Goal: Task Accomplishment & Management: Complete application form

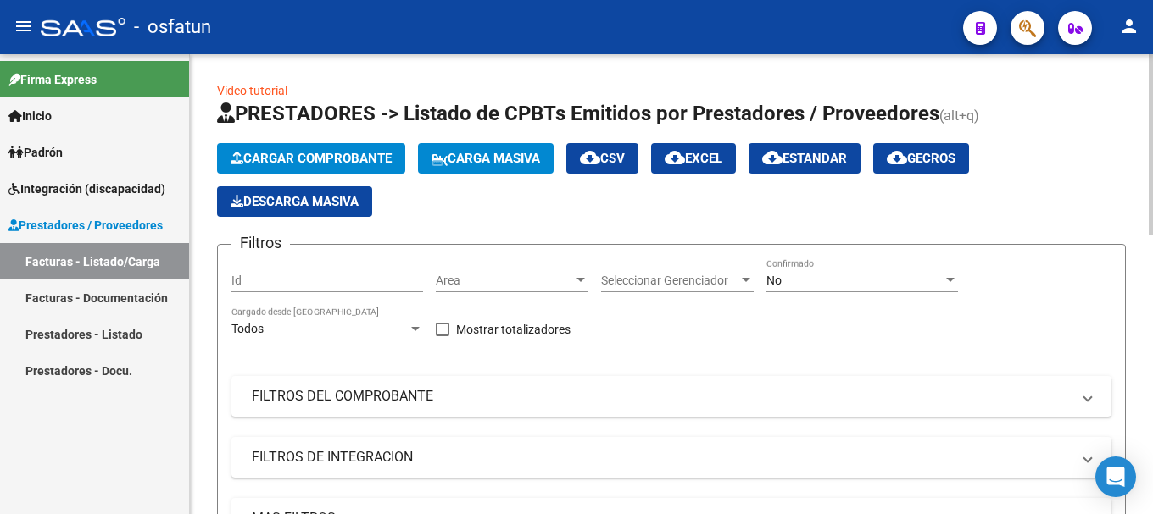
click at [321, 155] on span "Cargar Comprobante" at bounding box center [311, 158] width 161 height 15
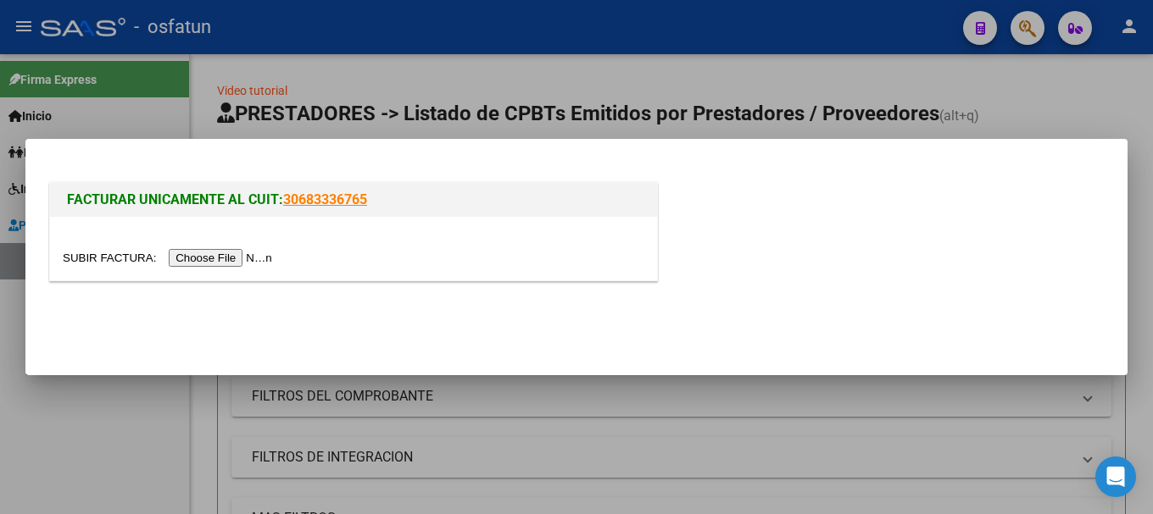
click at [264, 268] on div at bounding box center [353, 249] width 607 height 64
click at [260, 260] on input "file" at bounding box center [170, 258] width 214 height 18
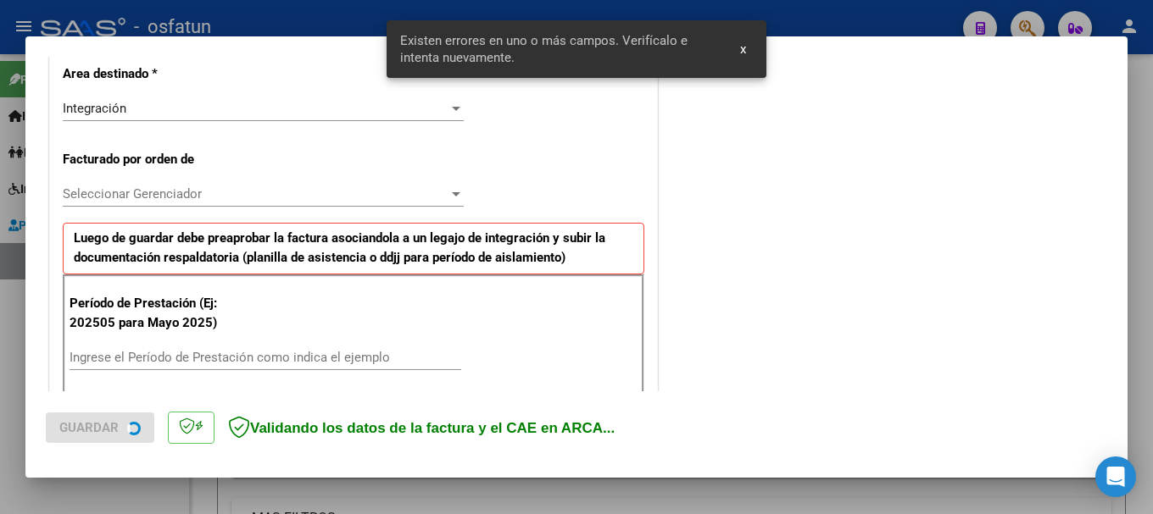
scroll to position [508, 0]
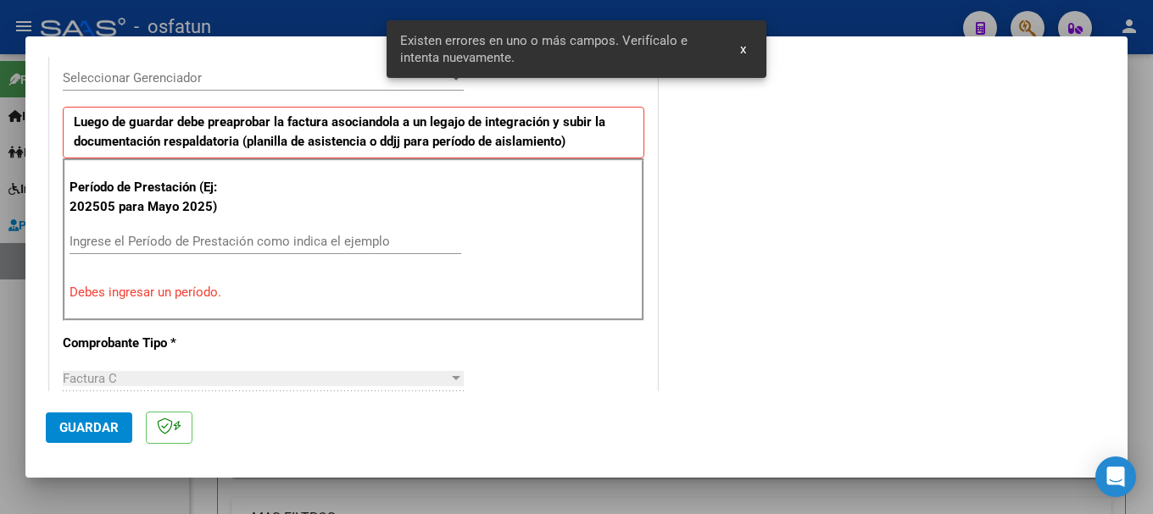
click at [247, 247] on input "Ingrese el Período de Prestación como indica el ejemplo" at bounding box center [265, 241] width 392 height 15
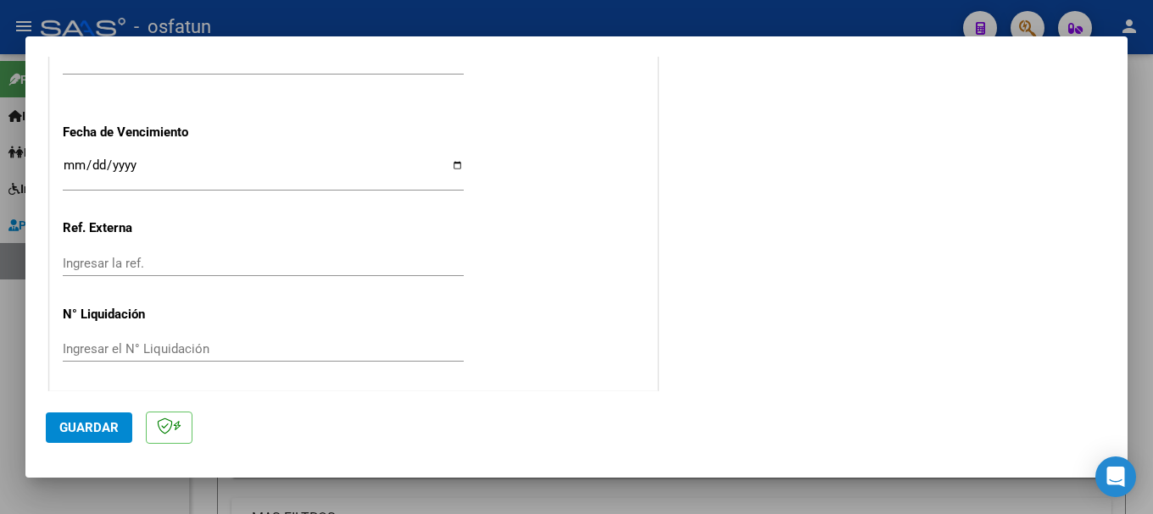
scroll to position [1339, 0]
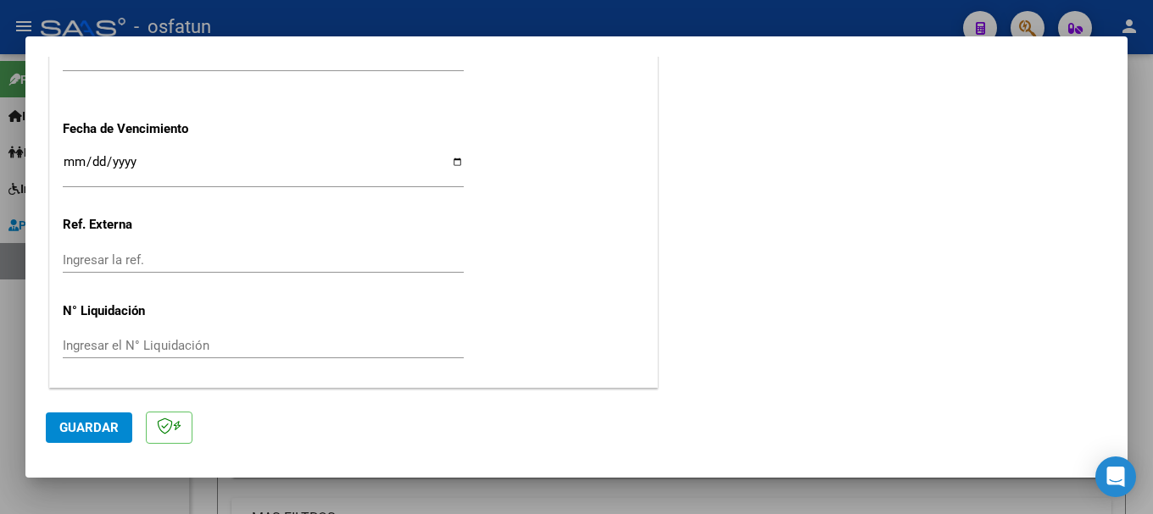
type input "202509"
click at [97, 440] on button "Guardar" at bounding box center [89, 428] width 86 height 31
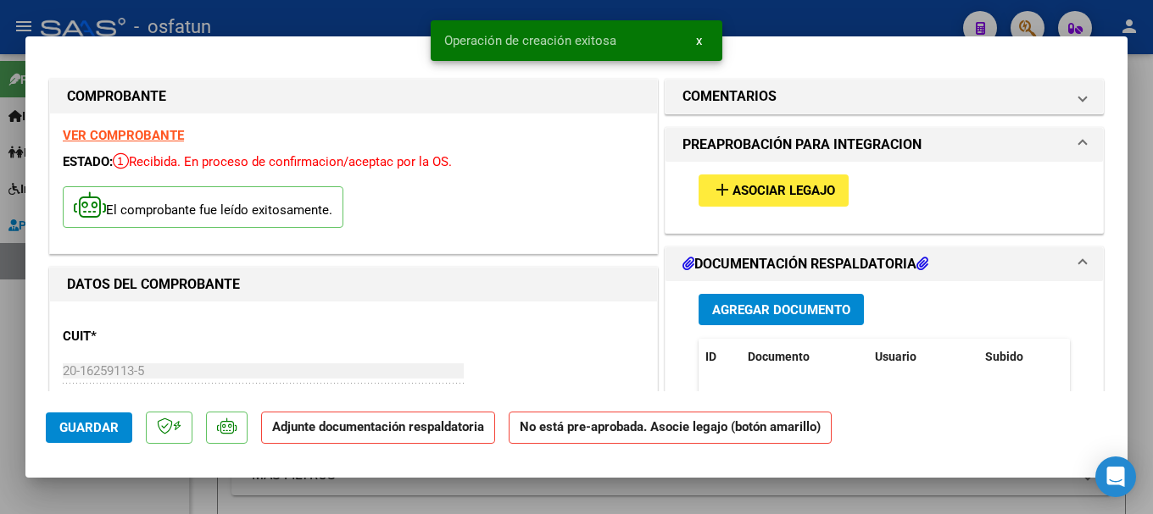
click at [809, 315] on span "Agregar Documento" at bounding box center [781, 310] width 138 height 15
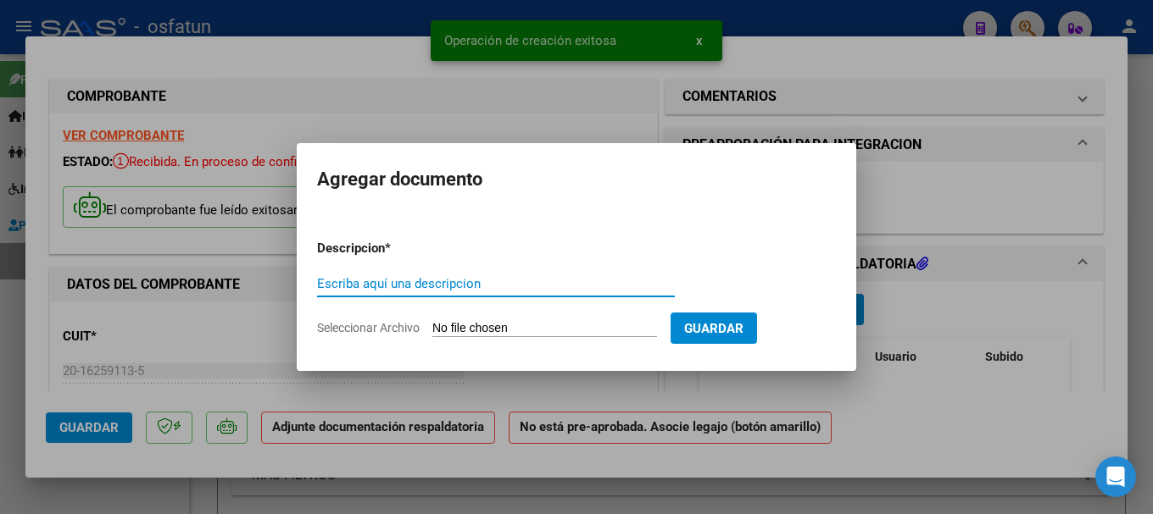
click at [378, 276] on input "Escriba aquí una descripcion" at bounding box center [496, 283] width 358 height 15
type input "asistencia"
click at [495, 331] on input "Seleccionar Archivo" at bounding box center [544, 329] width 225 height 16
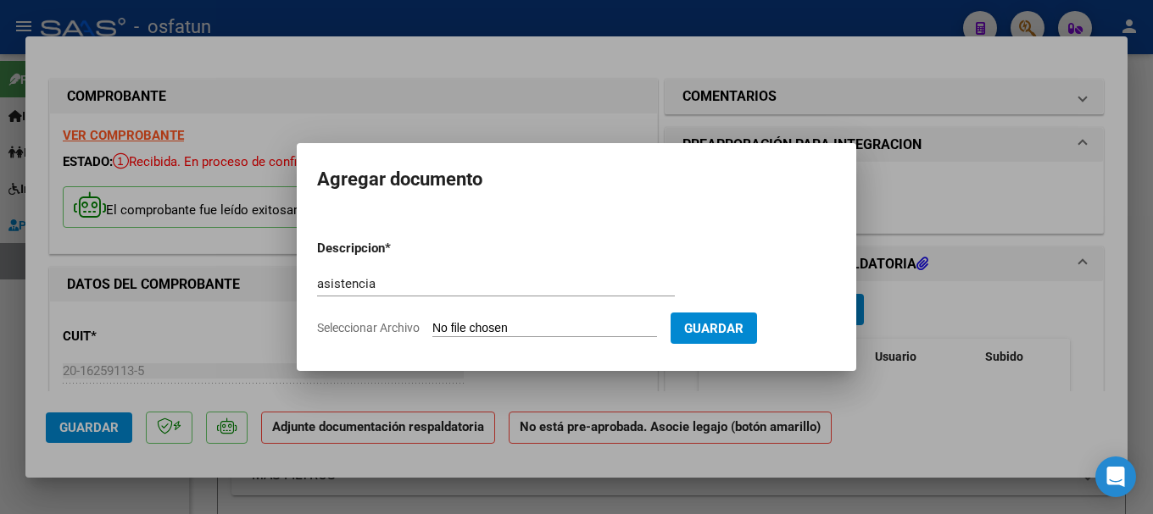
type input "C:\fakepath\planilla asist.pdf"
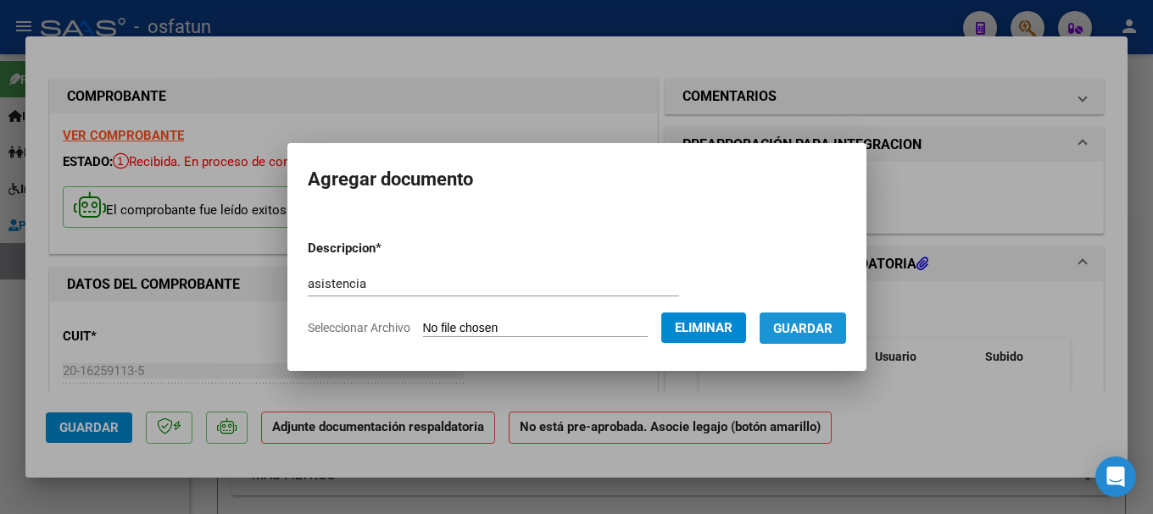
click at [825, 328] on span "Guardar" at bounding box center [802, 328] width 59 height 15
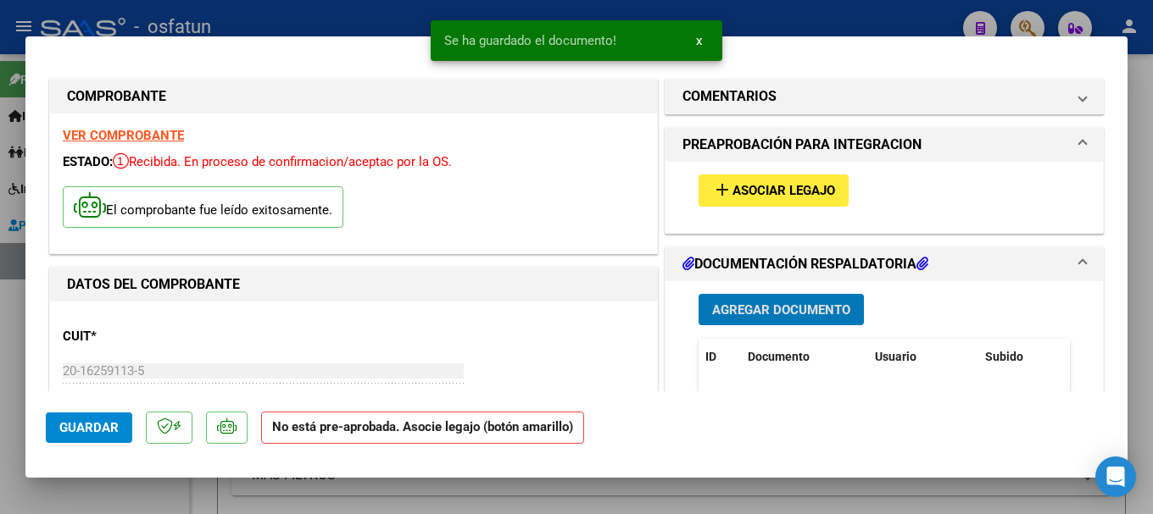
click at [777, 313] on span "Agregar Documento" at bounding box center [781, 310] width 138 height 15
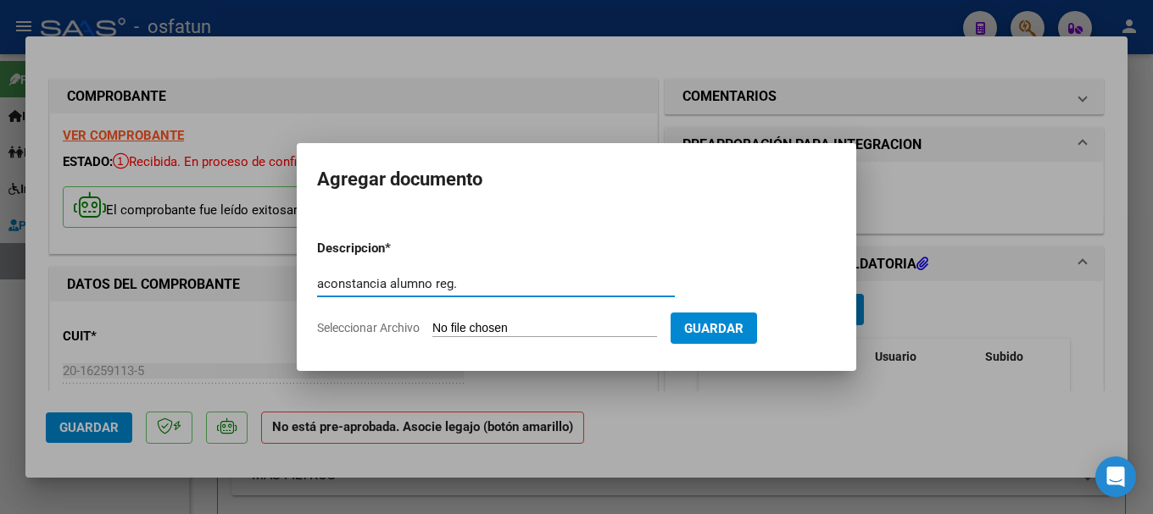
click at [322, 282] on input "aconstancia alumno reg." at bounding box center [496, 283] width 358 height 15
type input "constancia alumno reg."
click at [511, 333] on input "Seleccionar Archivo" at bounding box center [544, 329] width 225 height 16
type input "C:\fakepath\c. alum. reg..pdf"
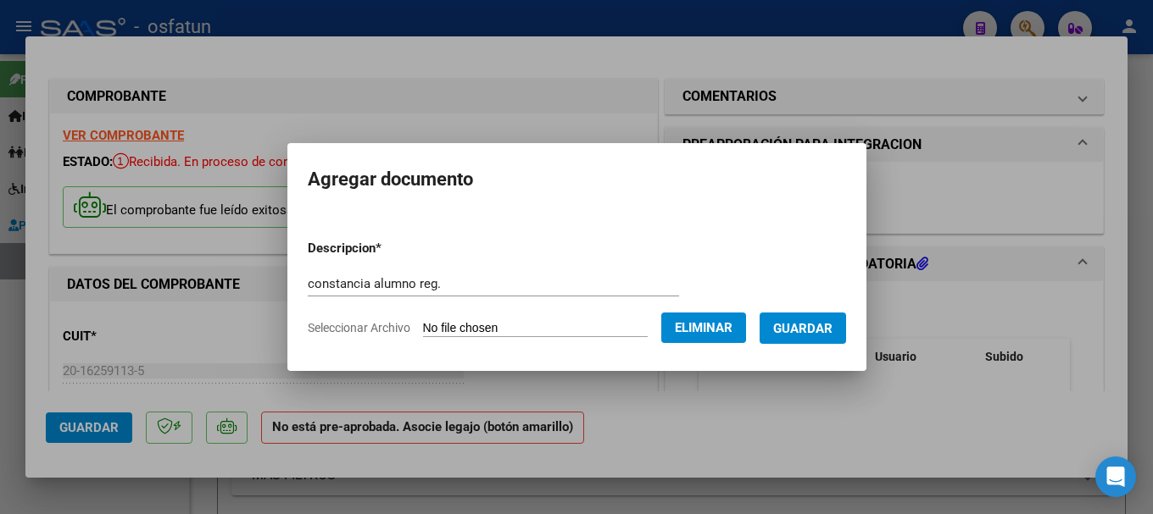
click at [823, 331] on span "Guardar" at bounding box center [802, 328] width 59 height 15
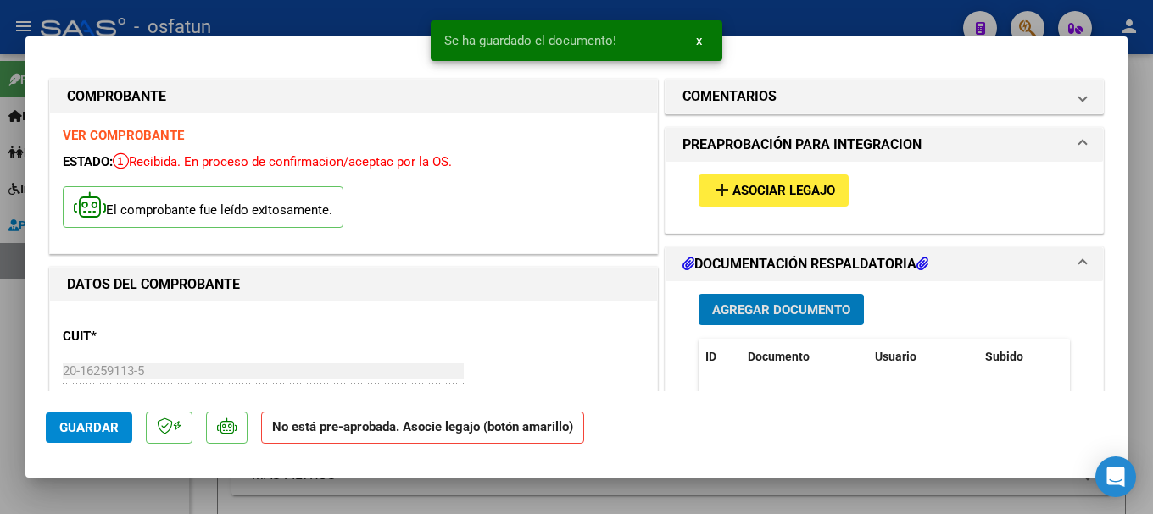
click at [757, 197] on span "Asociar Legajo" at bounding box center [783, 191] width 103 height 15
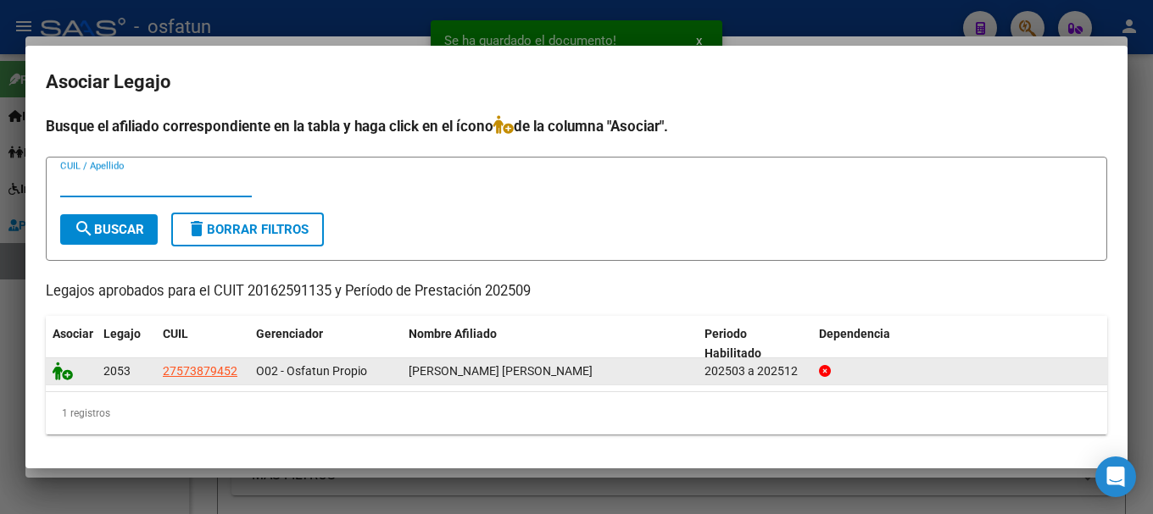
click at [58, 377] on icon at bounding box center [63, 371] width 20 height 19
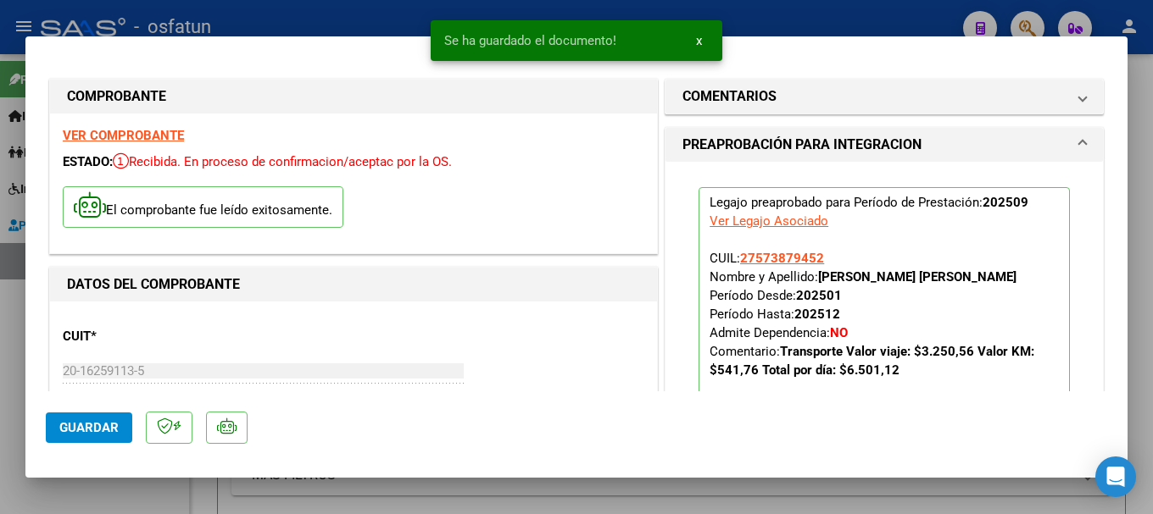
click at [97, 421] on span "Guardar" at bounding box center [88, 427] width 59 height 15
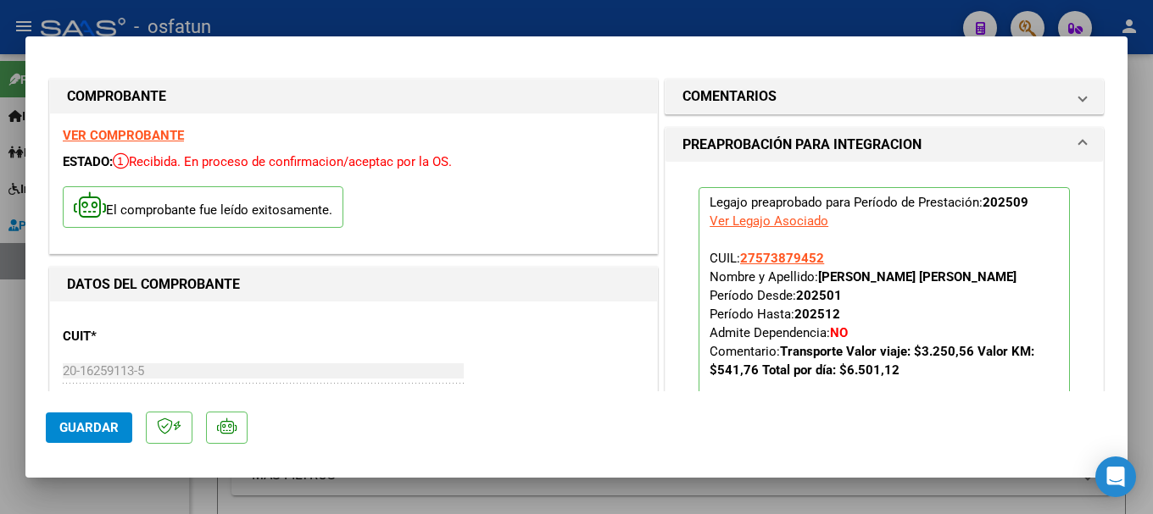
click at [95, 437] on button "Guardar" at bounding box center [89, 428] width 86 height 31
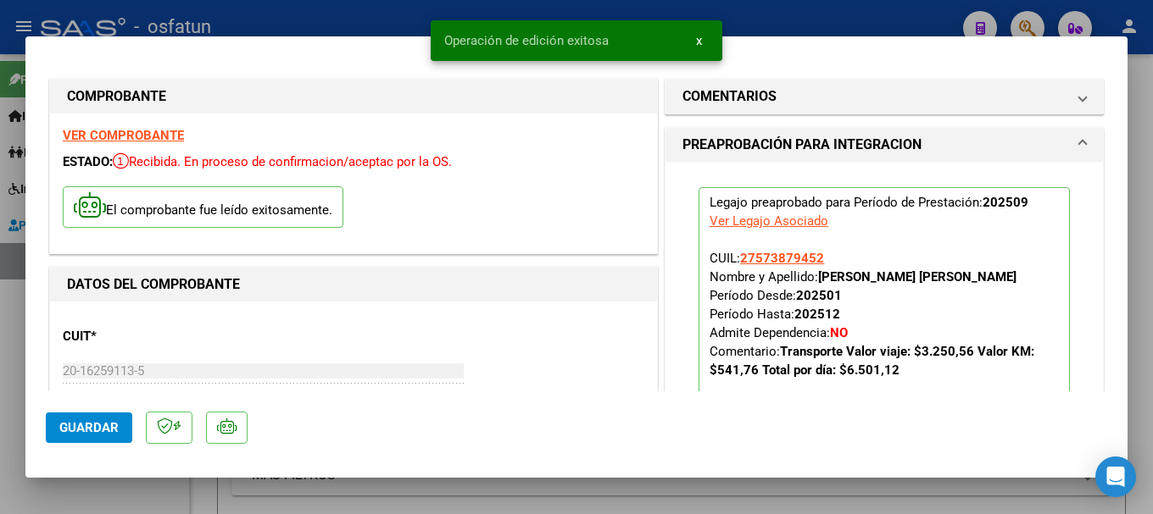
click at [743, 18] on div at bounding box center [576, 257] width 1153 height 514
type input "$ 0,00"
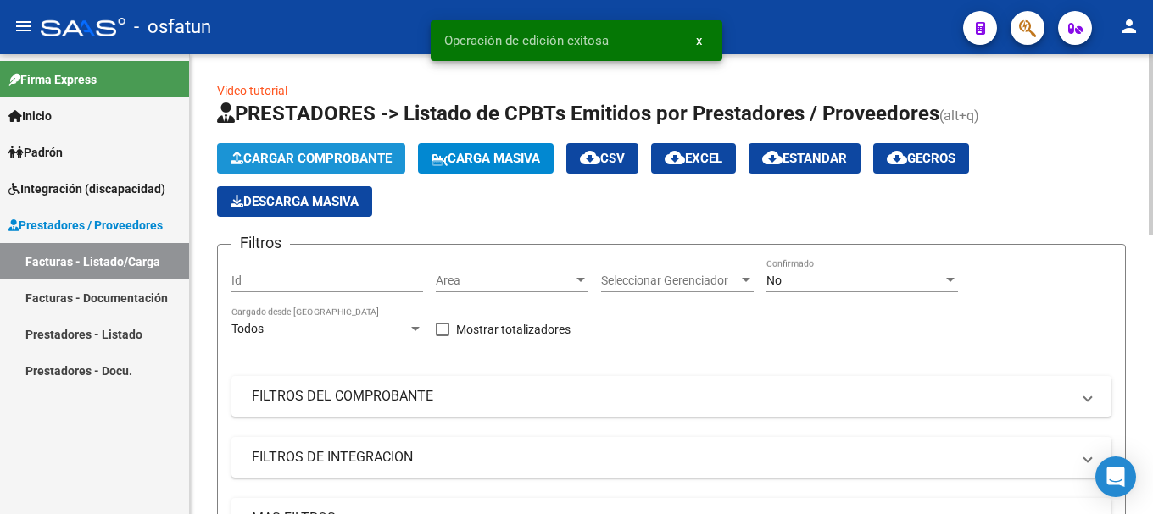
click at [313, 156] on span "Cargar Comprobante" at bounding box center [311, 158] width 161 height 15
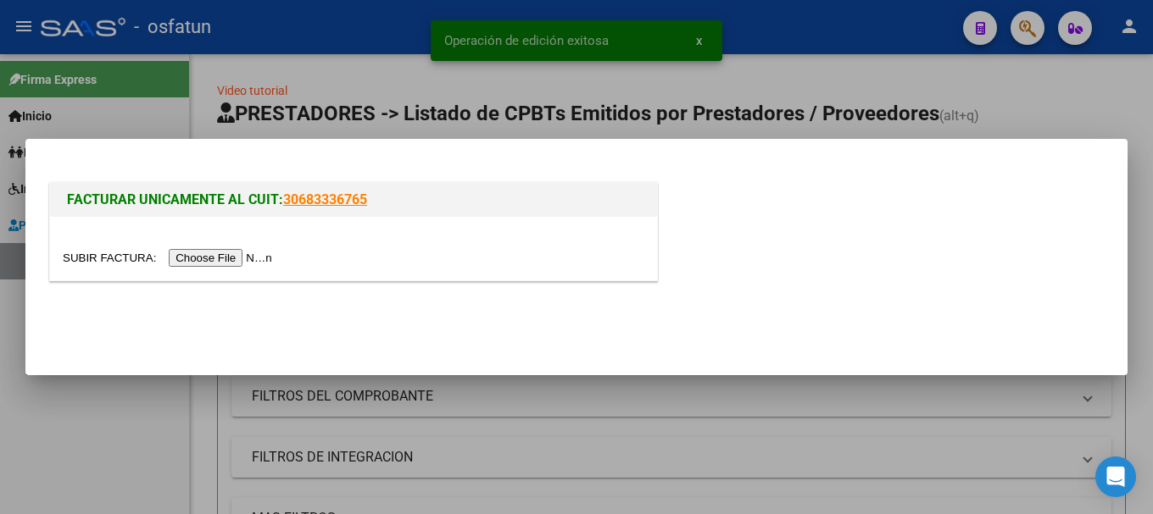
click at [242, 259] on input "file" at bounding box center [170, 258] width 214 height 18
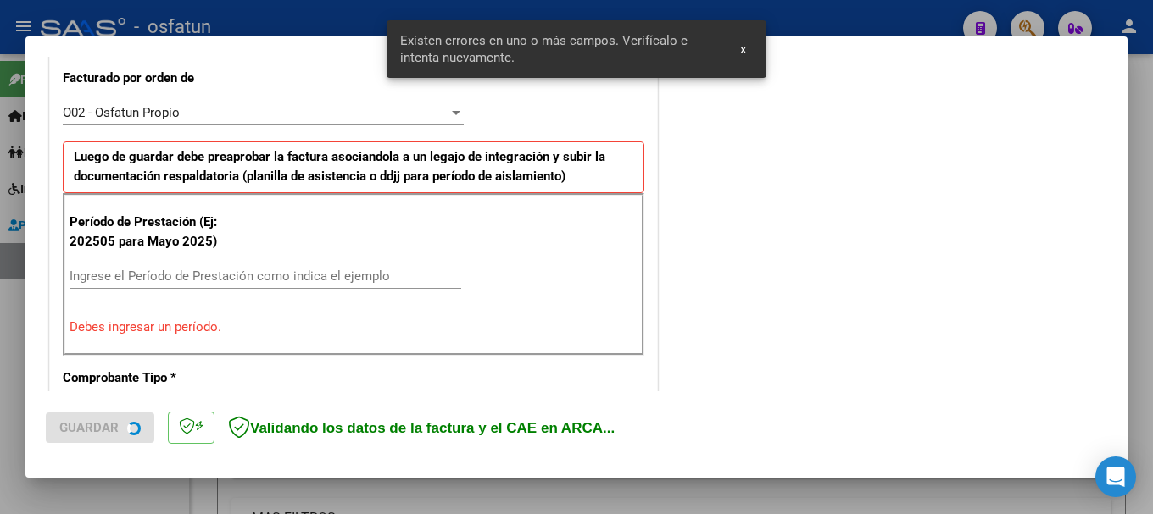
scroll to position [513, 0]
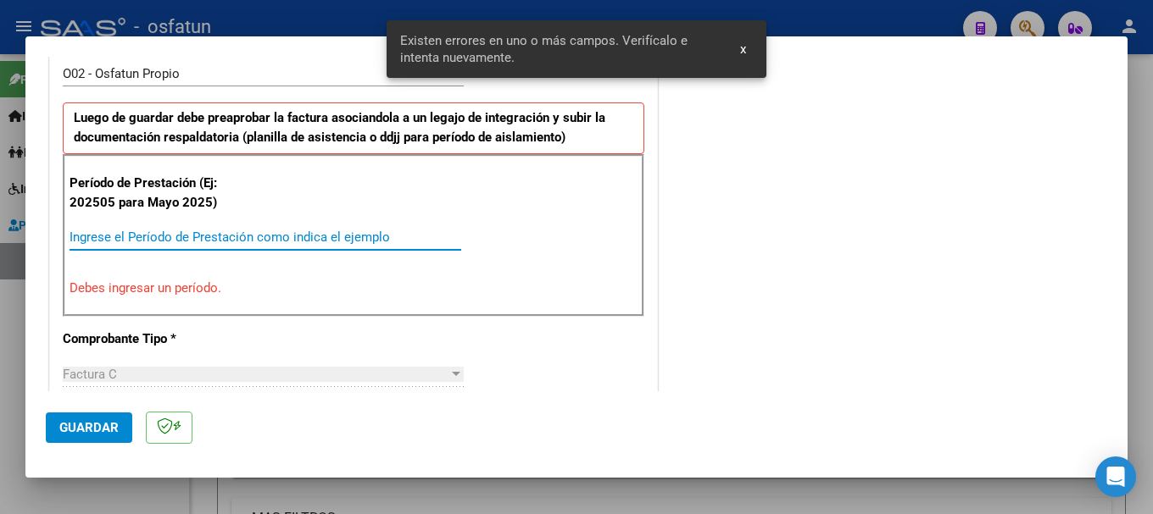
click at [175, 236] on input "Ingrese el Período de Prestación como indica el ejemplo" at bounding box center [265, 237] width 392 height 15
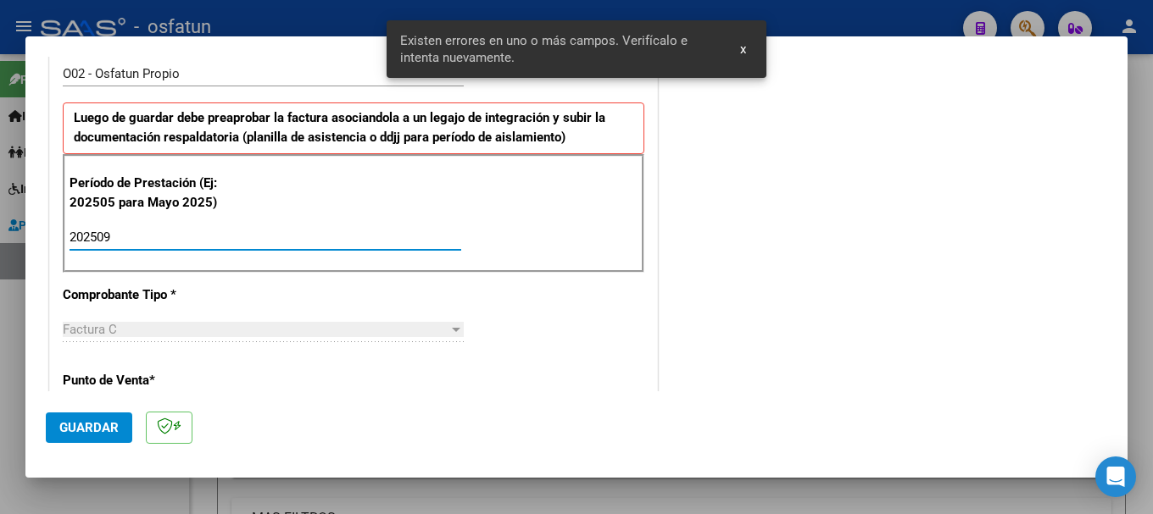
type input "202509"
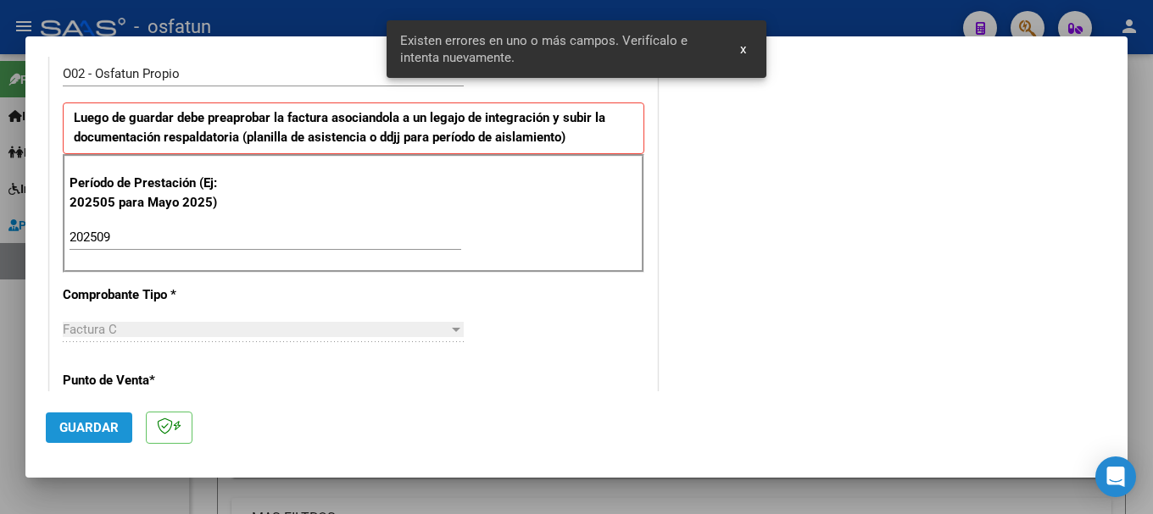
click at [90, 434] on span "Guardar" at bounding box center [88, 427] width 59 height 15
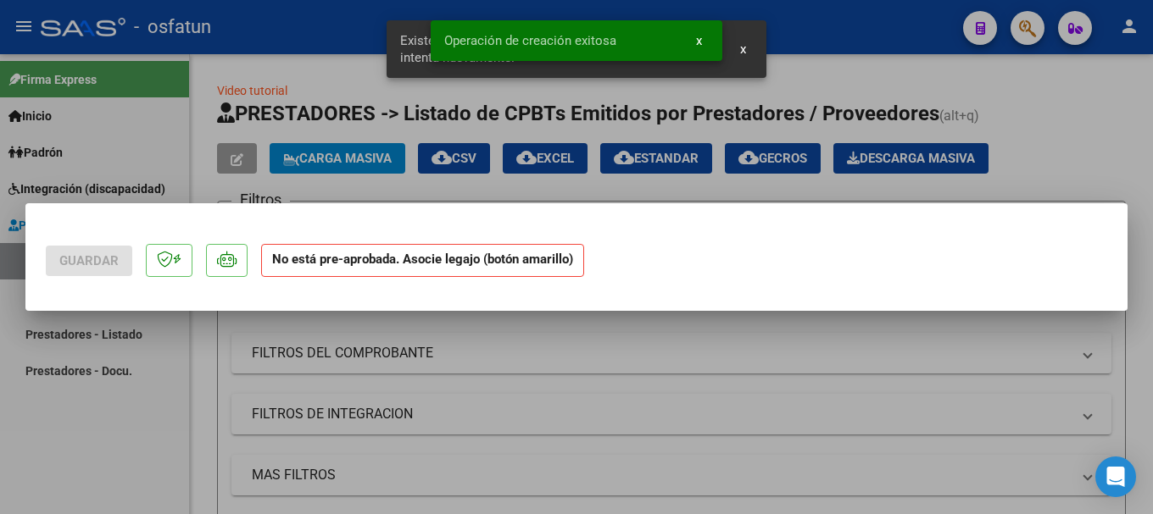
scroll to position [0, 0]
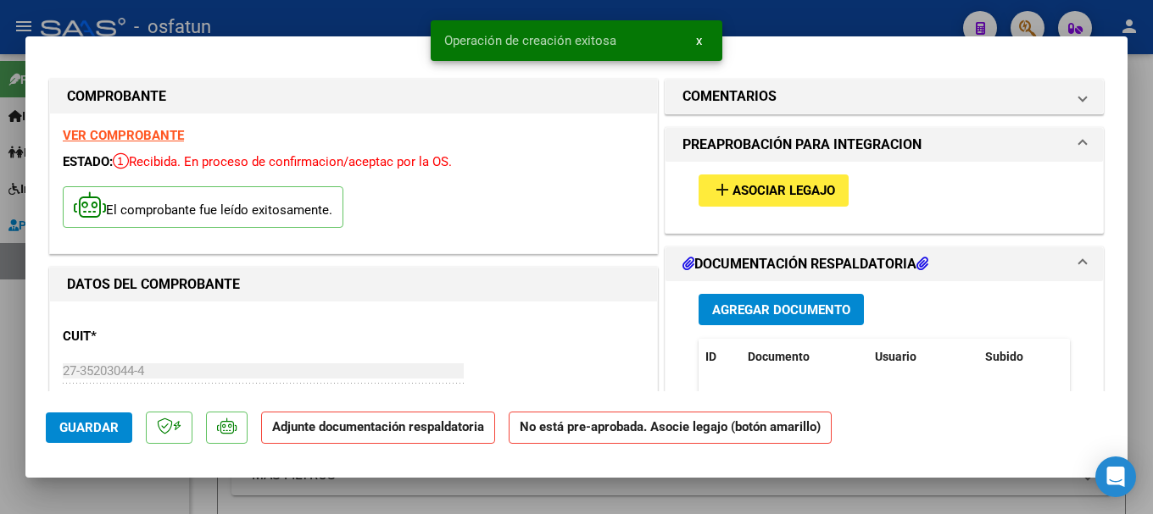
click at [730, 300] on button "Agregar Documento" at bounding box center [780, 309] width 165 height 31
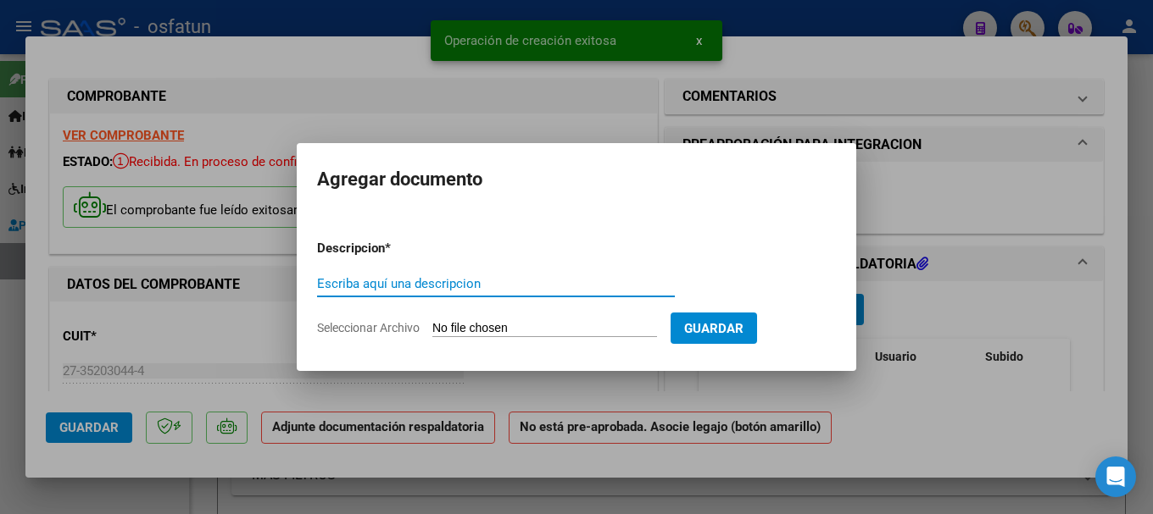
click at [386, 271] on div "Escriba aquí una descripcion" at bounding box center [496, 283] width 358 height 25
type input "asistencia"
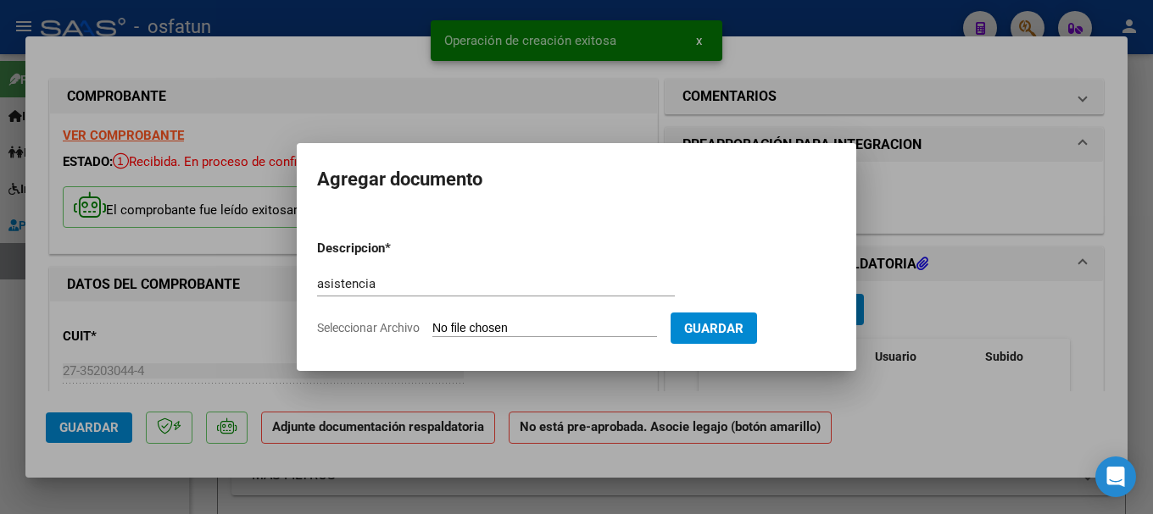
click at [481, 323] on input "Seleccionar Archivo" at bounding box center [544, 329] width 225 height 16
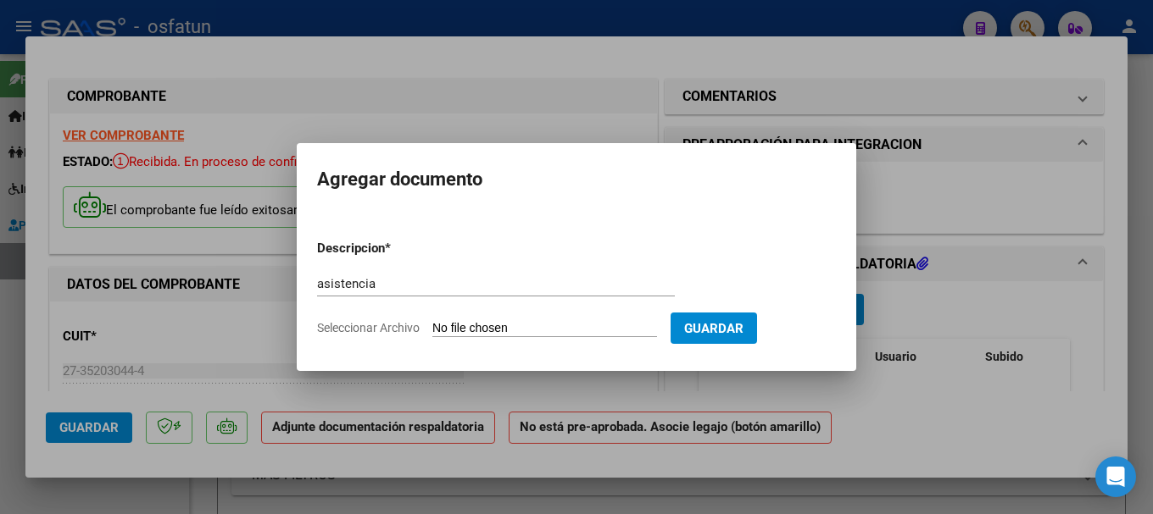
type input "C:\fakepath\[PERSON_NAME] (005).pdf"
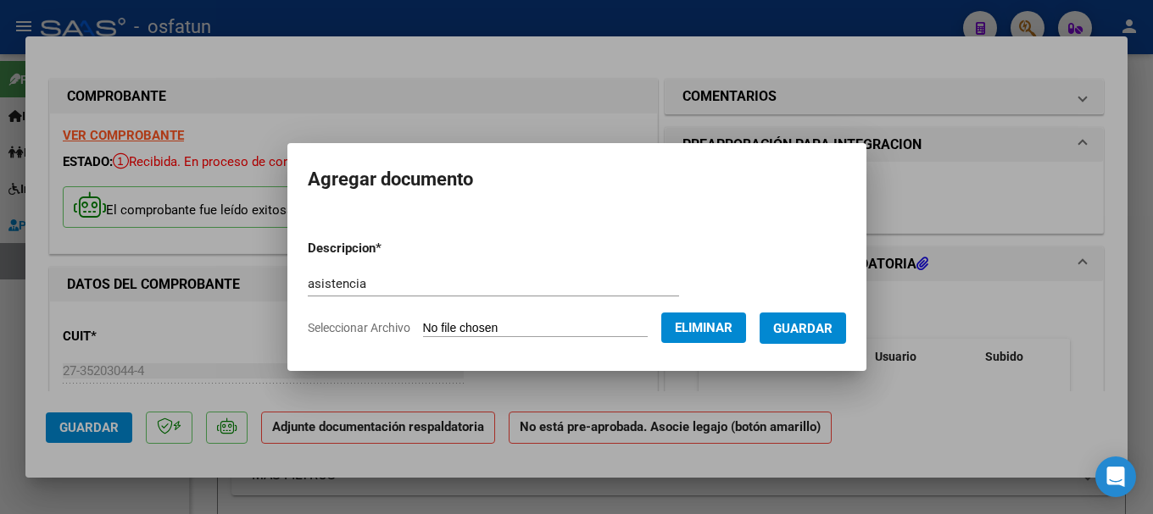
click at [816, 334] on span "Guardar" at bounding box center [802, 328] width 59 height 15
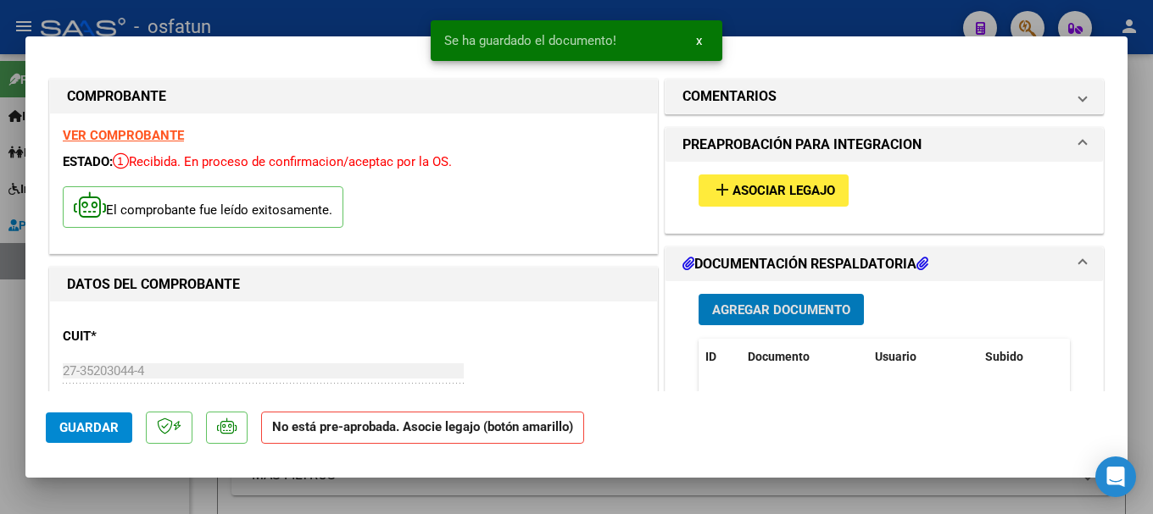
click at [784, 197] on span "Asociar Legajo" at bounding box center [783, 191] width 103 height 15
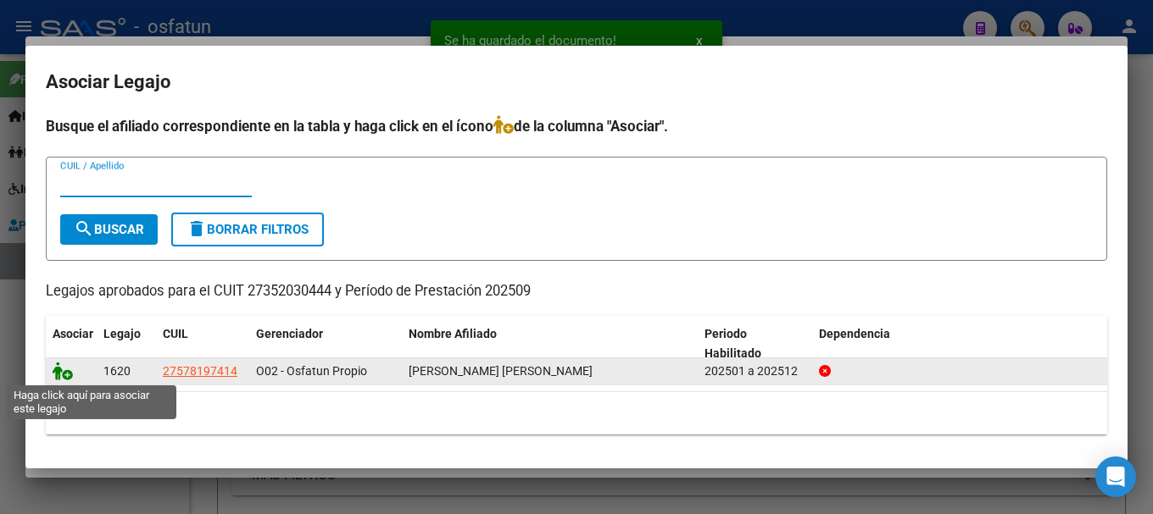
click at [62, 379] on icon at bounding box center [63, 371] width 20 height 19
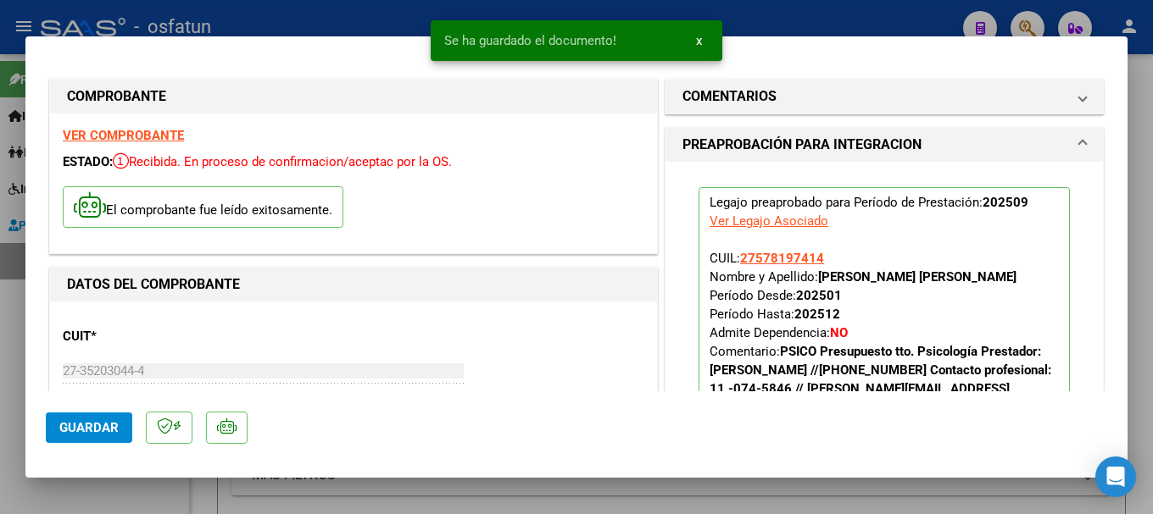
click at [123, 421] on button "Guardar" at bounding box center [89, 428] width 86 height 31
click at [789, 16] on div at bounding box center [576, 257] width 1153 height 514
type input "$ 0,00"
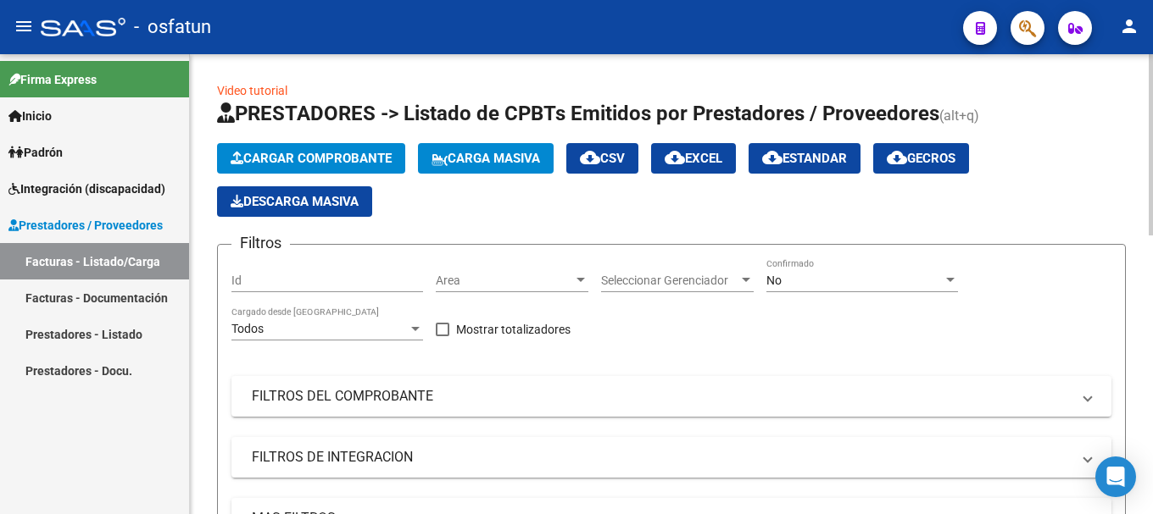
click at [299, 150] on button "Cargar Comprobante" at bounding box center [311, 158] width 188 height 31
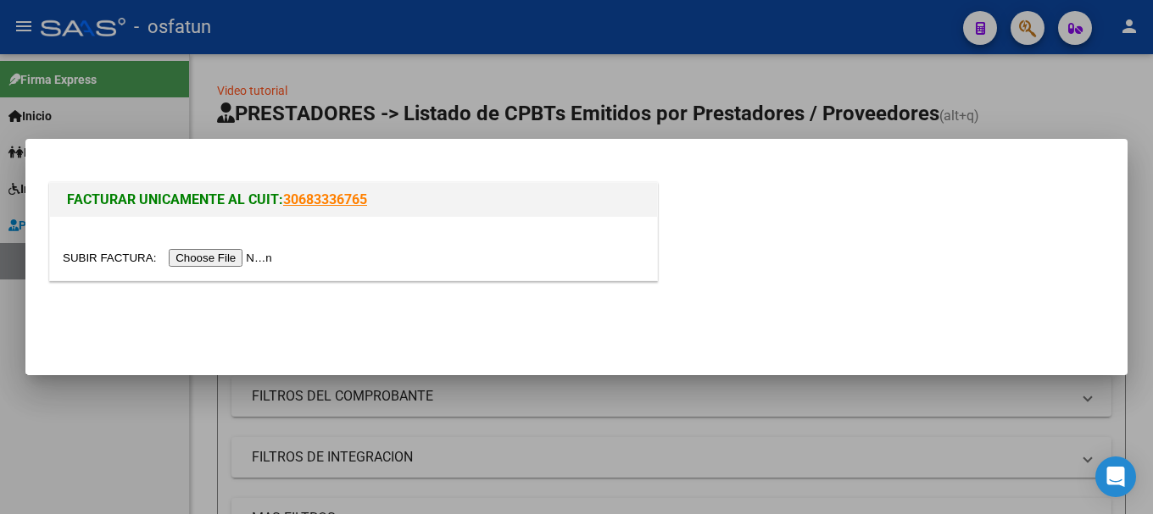
click at [236, 255] on input "file" at bounding box center [170, 258] width 214 height 18
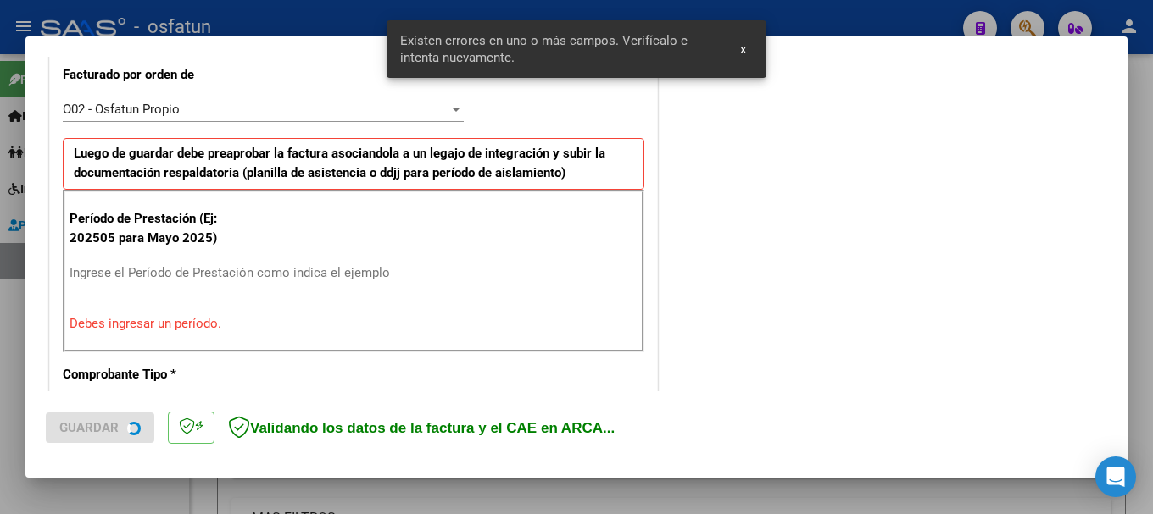
scroll to position [477, 0]
click at [214, 275] on input "Ingrese el Período de Prestación como indica el ejemplo" at bounding box center [265, 272] width 392 height 15
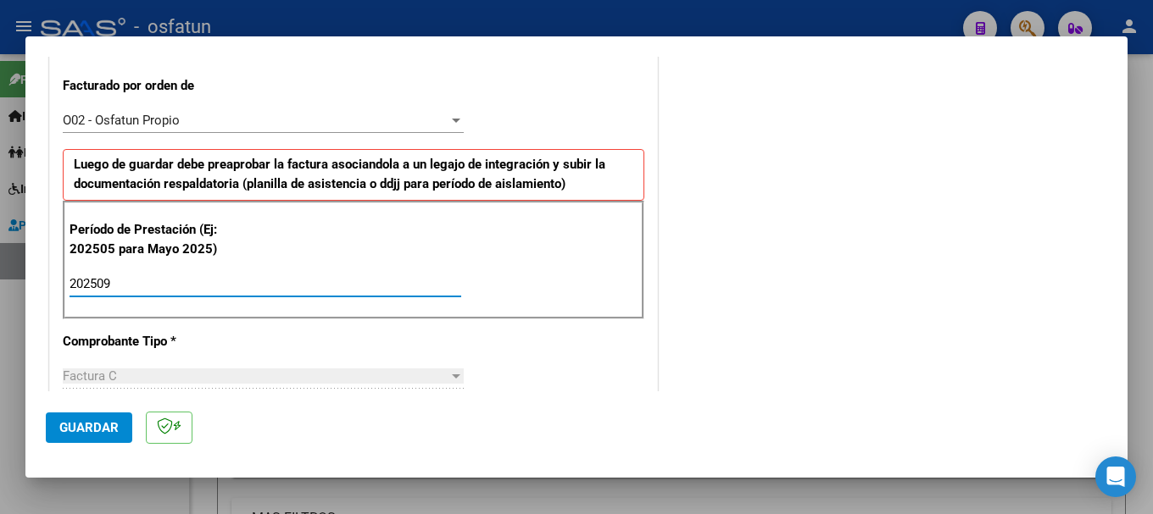
scroll to position [508, 0]
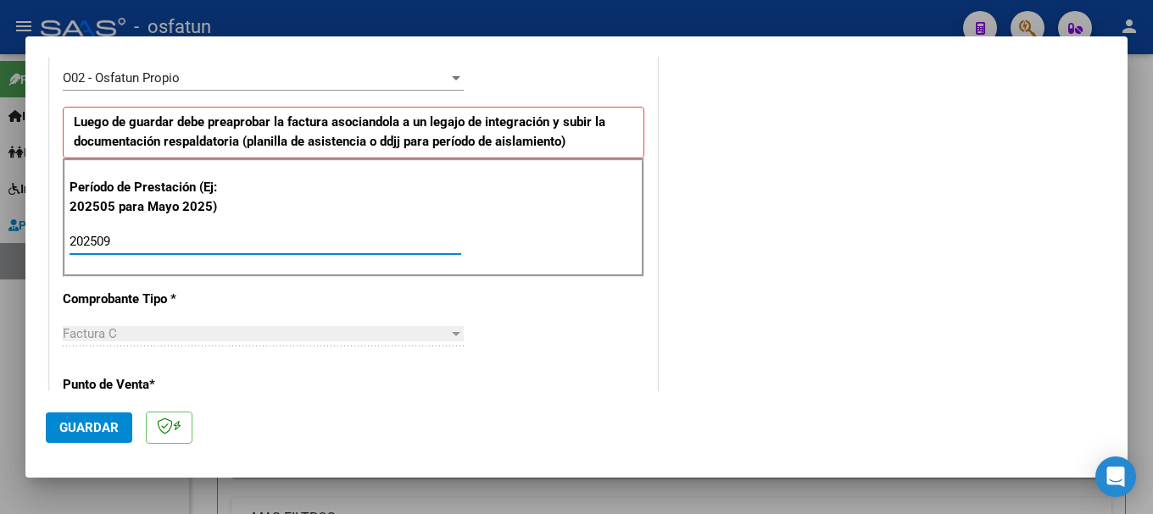
type input "202509"
click at [86, 431] on span "Guardar" at bounding box center [88, 427] width 59 height 15
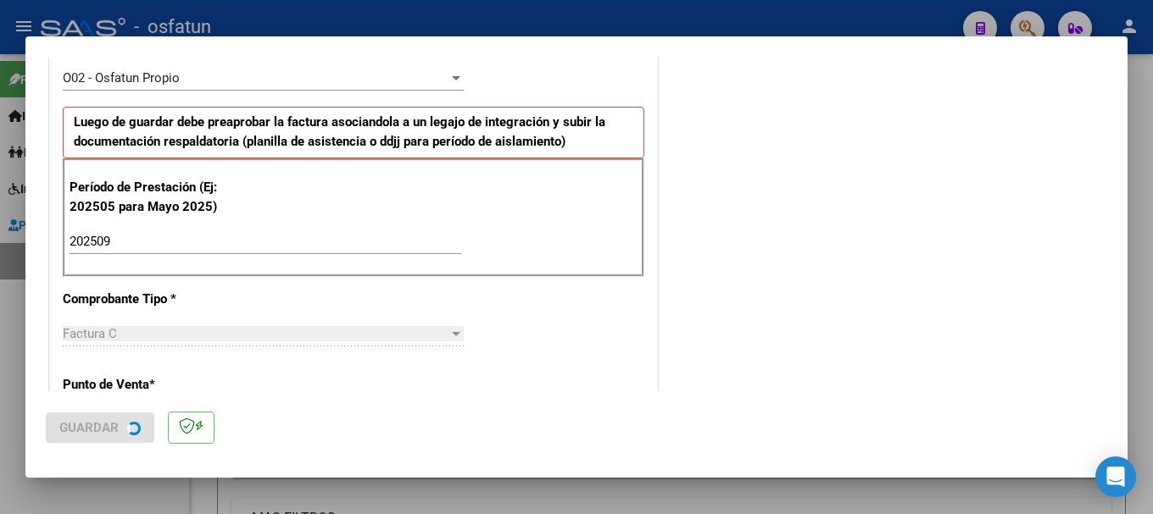
scroll to position [0, 0]
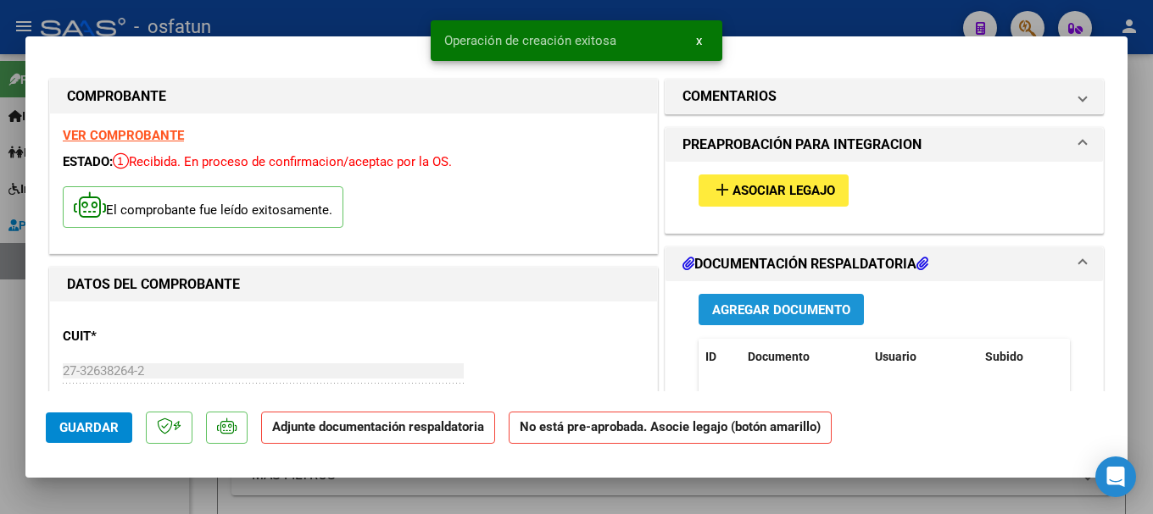
click at [739, 303] on span "Agregar Documento" at bounding box center [781, 310] width 138 height 15
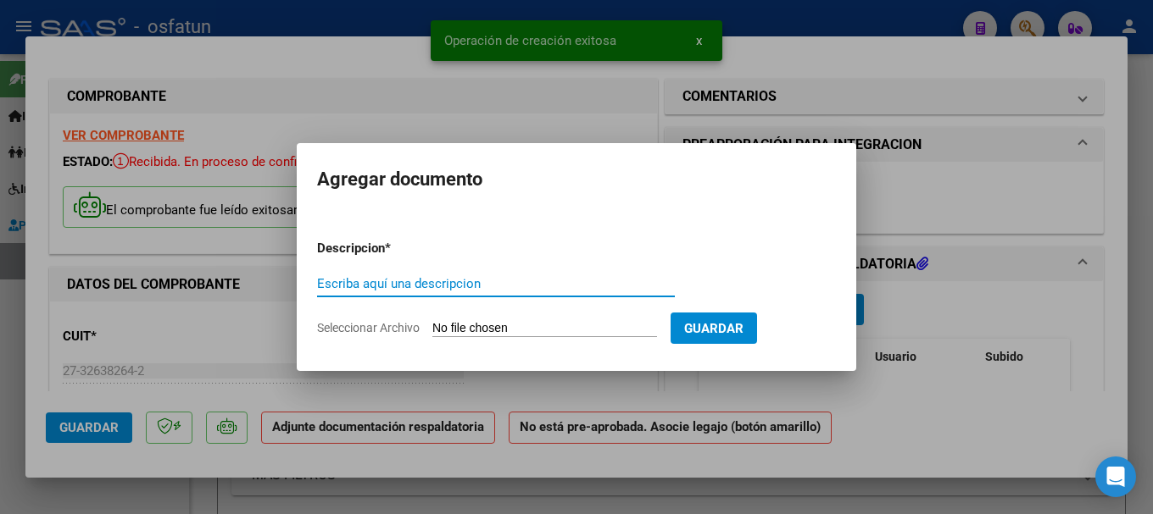
click at [453, 281] on input "Escriba aquí una descripcion" at bounding box center [496, 283] width 358 height 15
type input "asistencia"
click at [508, 331] on input "Seleccionar Archivo" at bounding box center [544, 329] width 225 height 16
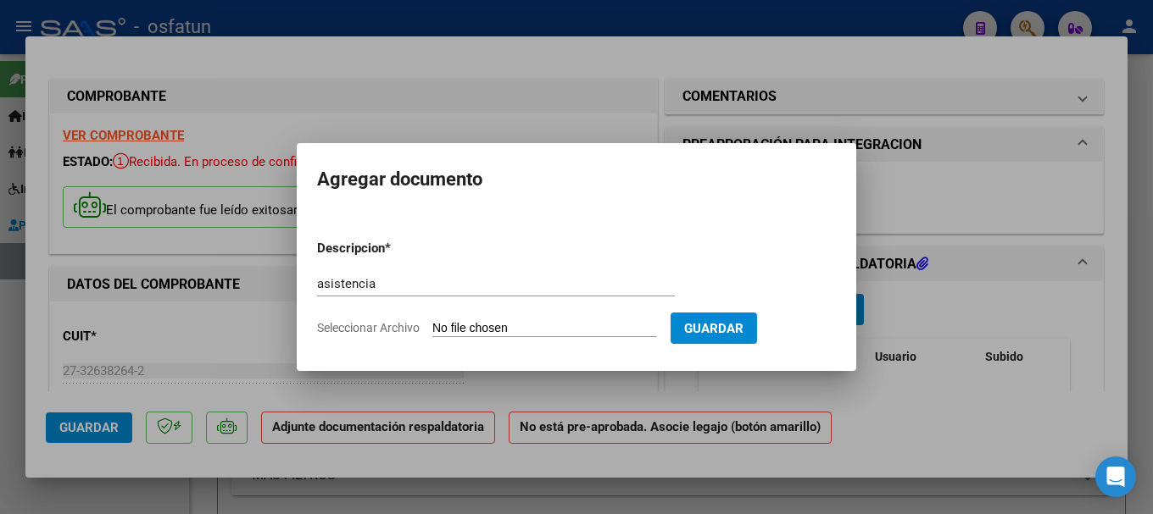
type input "C:\fakepath\Planilla [DATE] [PERSON_NAME] de las Toscas.pdf"
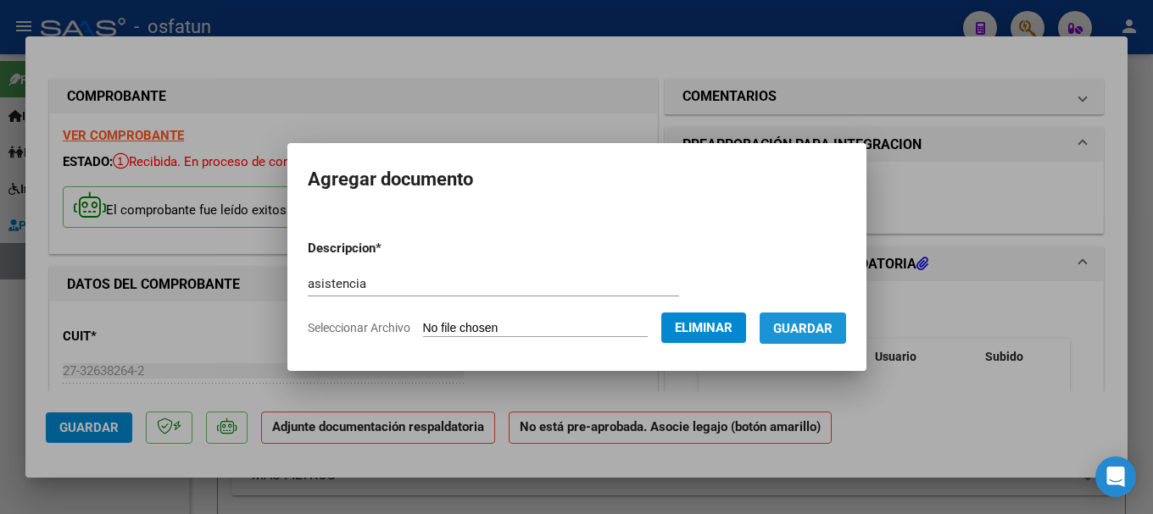
click at [831, 326] on span "Guardar" at bounding box center [802, 328] width 59 height 15
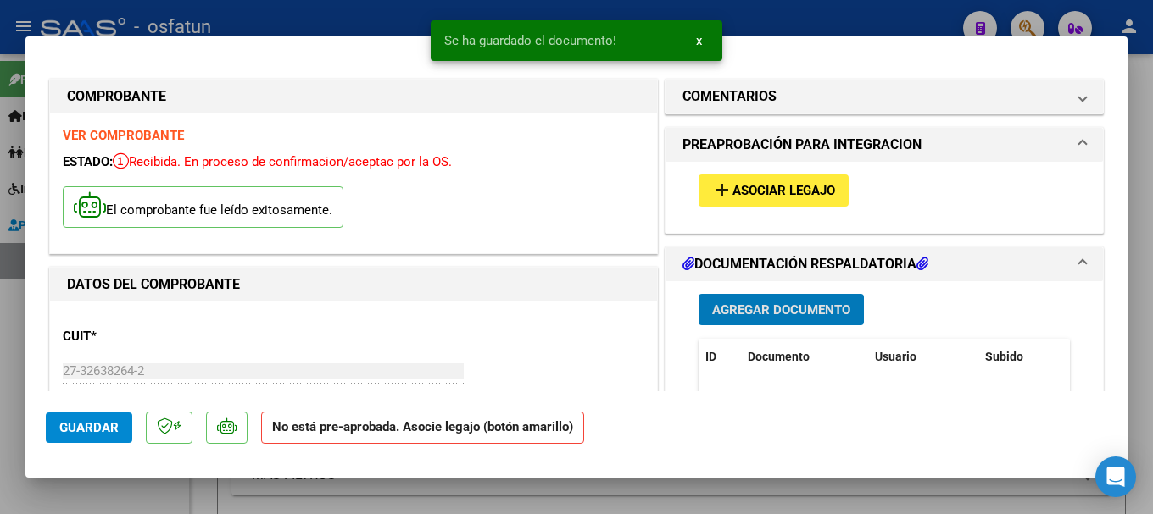
click at [771, 194] on span "Asociar Legajo" at bounding box center [783, 191] width 103 height 15
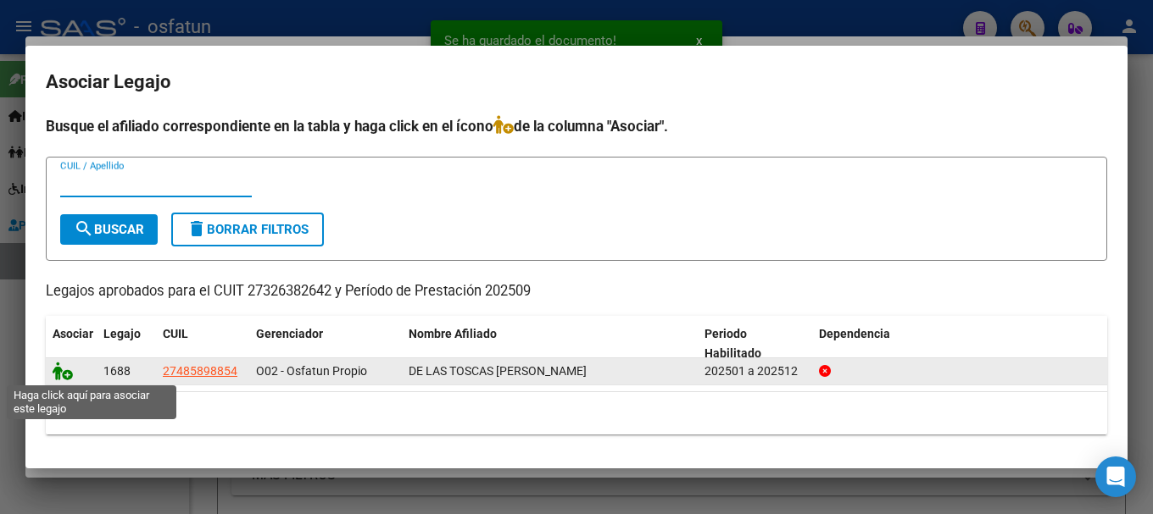
click at [53, 375] on icon at bounding box center [63, 371] width 20 height 19
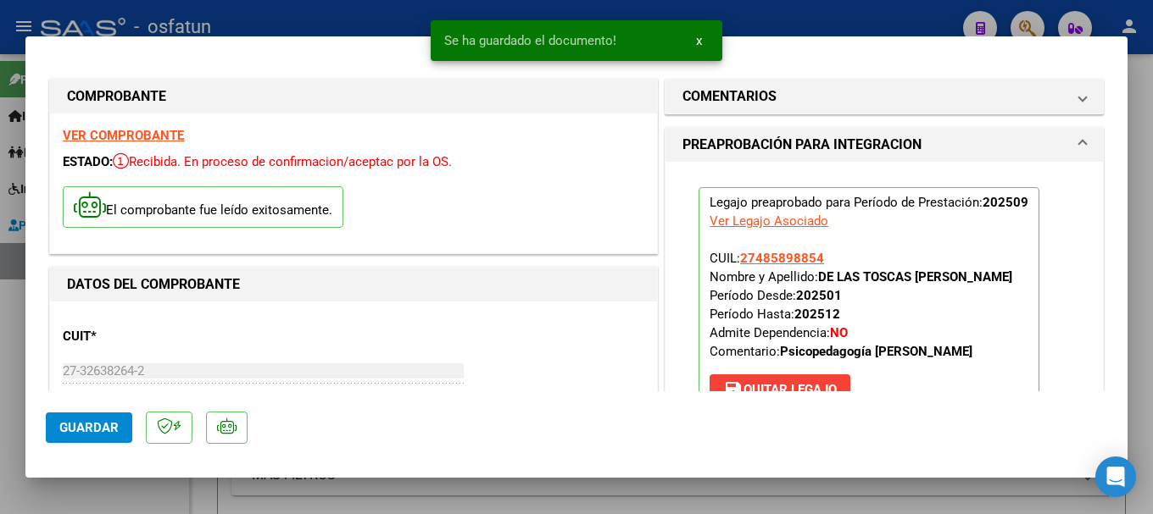
click at [104, 426] on span "Guardar" at bounding box center [88, 427] width 59 height 15
click at [801, 13] on div at bounding box center [576, 257] width 1153 height 514
type input "$ 0,00"
